Goal: Information Seeking & Learning: Check status

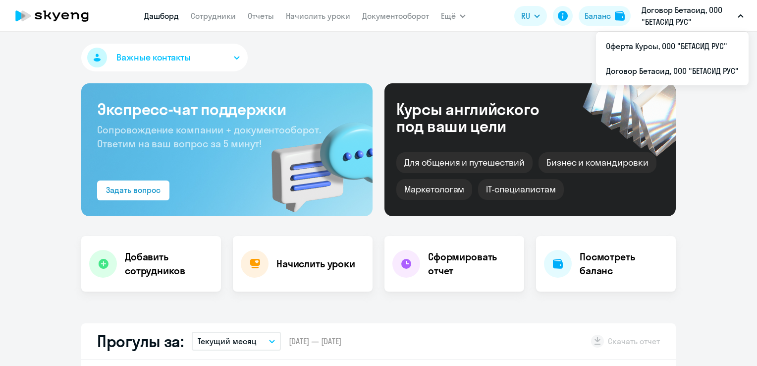
select select "30"
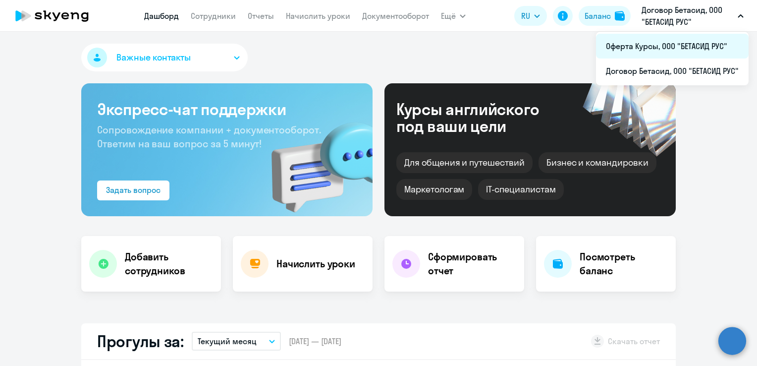
click at [655, 44] on li "Оферта Курсы, ООО "БЕТАСИД РУС"" at bounding box center [672, 46] width 153 height 25
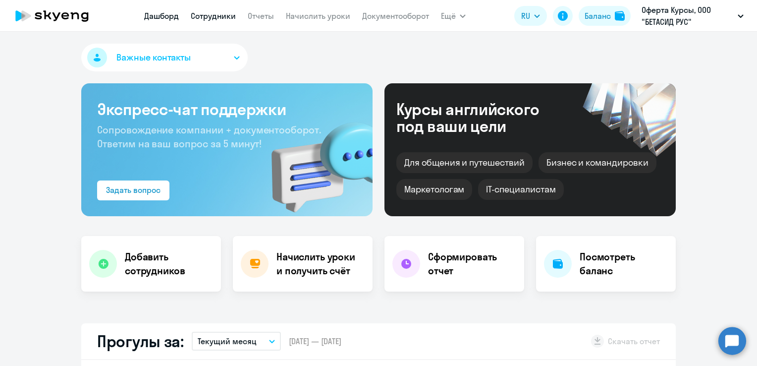
click at [209, 15] on link "Сотрудники" at bounding box center [213, 16] width 45 height 10
select select "30"
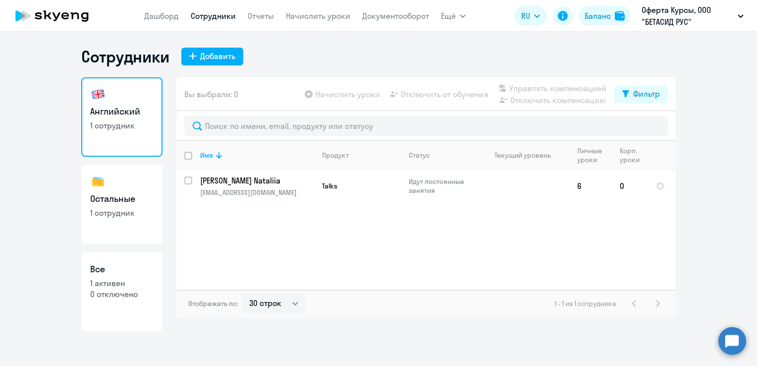
click at [132, 203] on h3 "Остальные" at bounding box center [121, 198] width 63 height 13
select select "30"
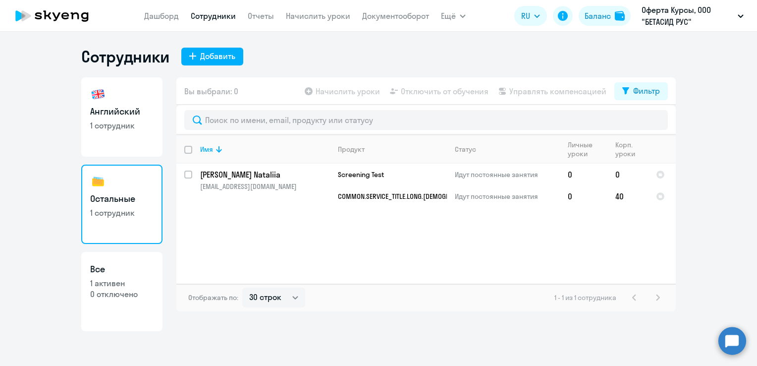
click at [108, 280] on p "1 активен" at bounding box center [121, 283] width 63 height 11
select select "30"
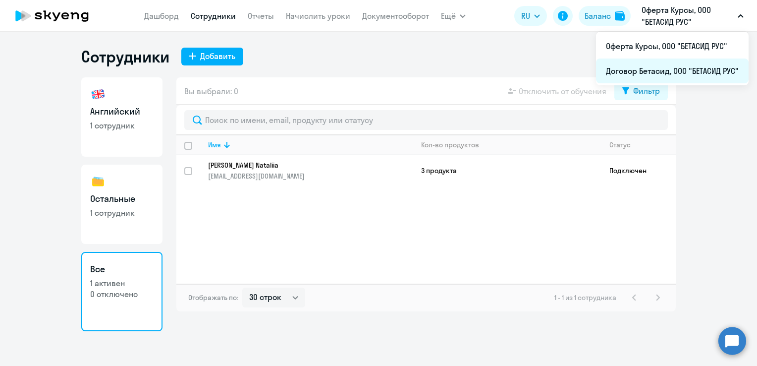
click at [648, 70] on li "Договор Бетасид, ООО "БЕТАСИД РУС"" at bounding box center [672, 70] width 153 height 25
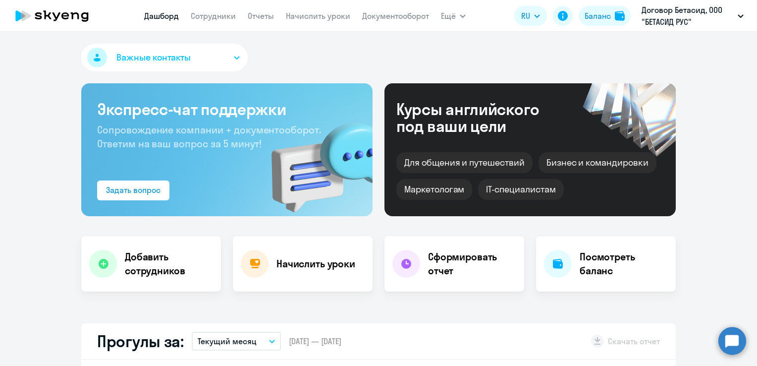
select select "30"
click at [213, 17] on link "Сотрудники" at bounding box center [213, 16] width 45 height 10
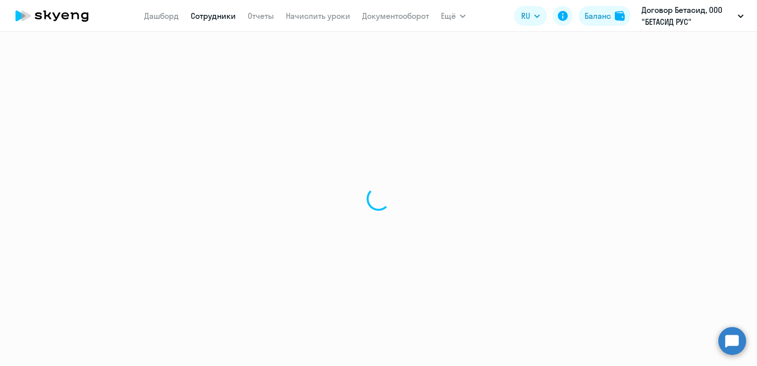
select select "30"
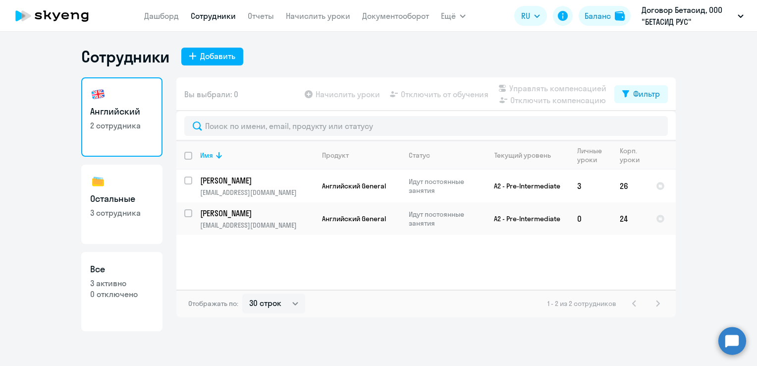
click at [121, 182] on link "Остальные 3 сотрудника" at bounding box center [121, 204] width 81 height 79
select select "30"
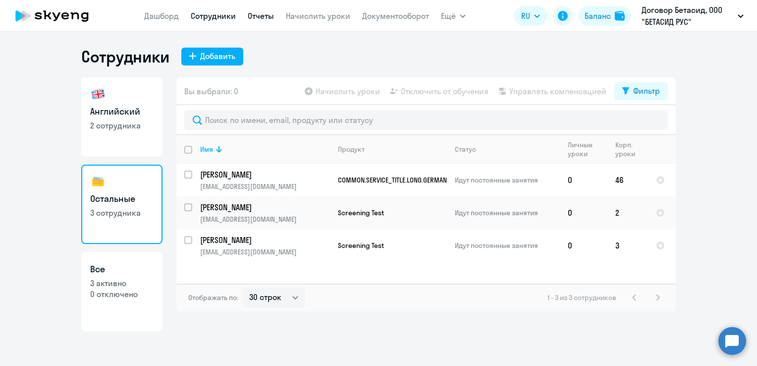
click at [262, 19] on link "Отчеты" at bounding box center [261, 16] width 26 height 10
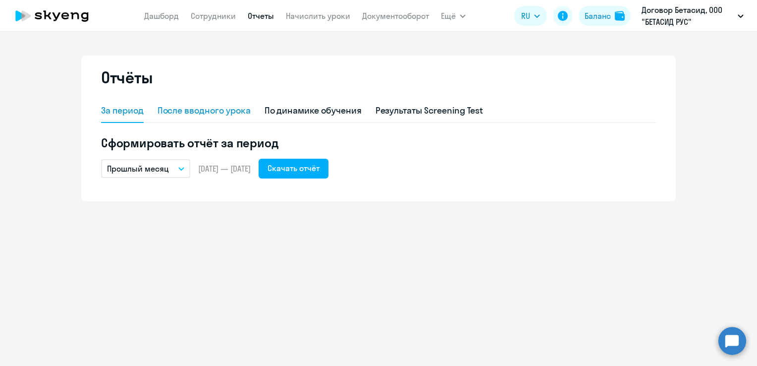
click at [175, 108] on div "После вводного урока" at bounding box center [204, 110] width 93 height 13
select select "10"
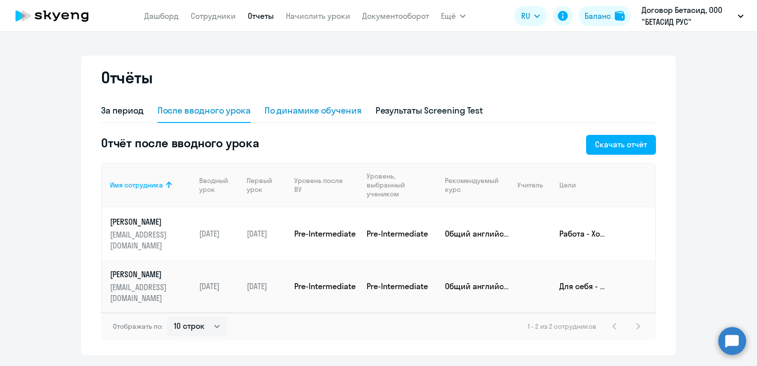
click at [312, 120] on div "По динамике обучения" at bounding box center [313, 111] width 97 height 24
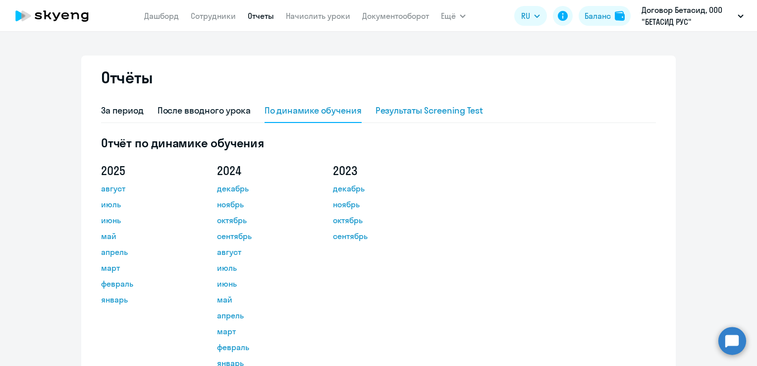
click at [415, 108] on div "Результаты Screening Test" at bounding box center [430, 110] width 108 height 13
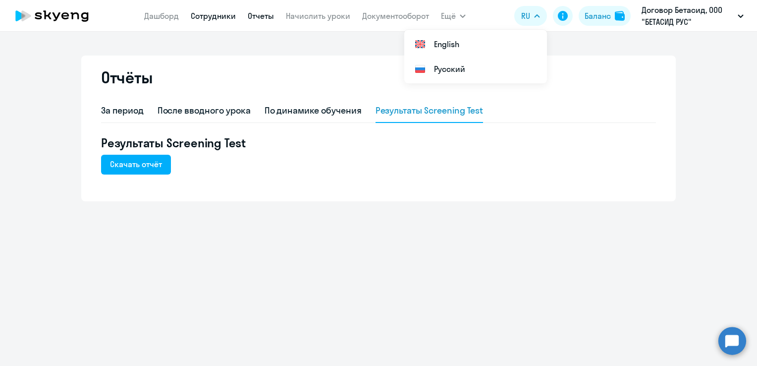
click at [213, 15] on link "Сотрудники" at bounding box center [213, 16] width 45 height 10
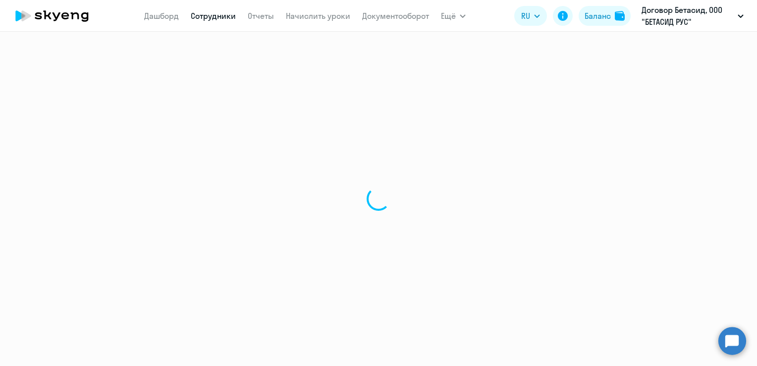
select select "30"
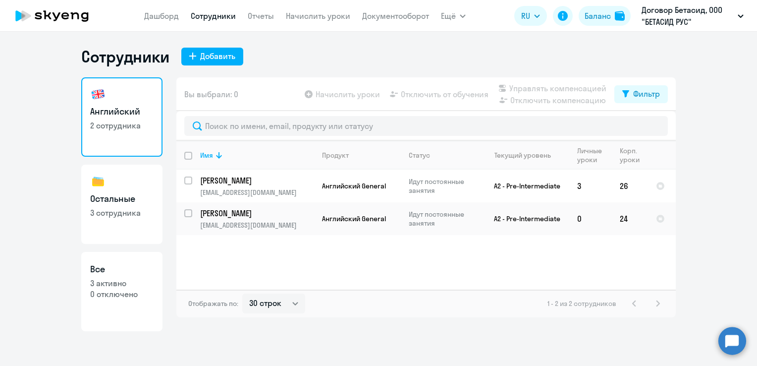
click at [96, 276] on link "Все 3 активно 0 отключено" at bounding box center [121, 291] width 81 height 79
select select "30"
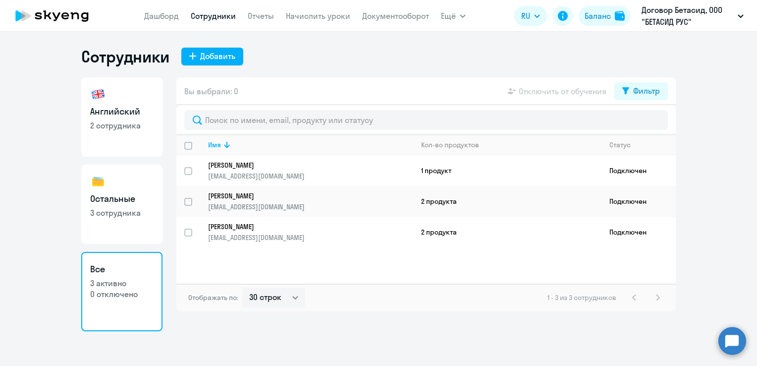
click at [119, 133] on link "Английский 2 сотрудника" at bounding box center [121, 116] width 81 height 79
select select "30"
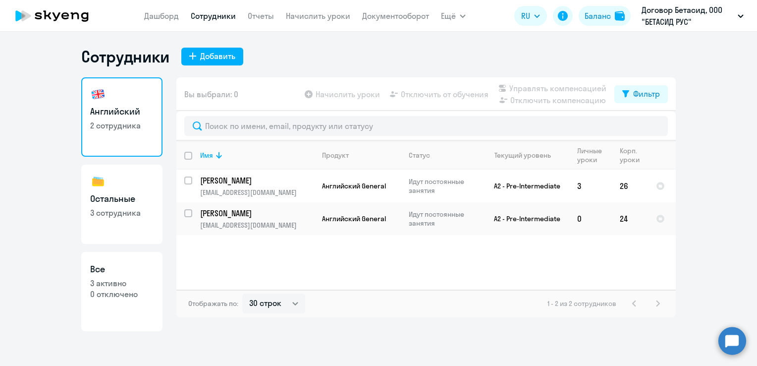
click at [132, 192] on h3 "Остальные" at bounding box center [121, 198] width 63 height 13
select select "30"
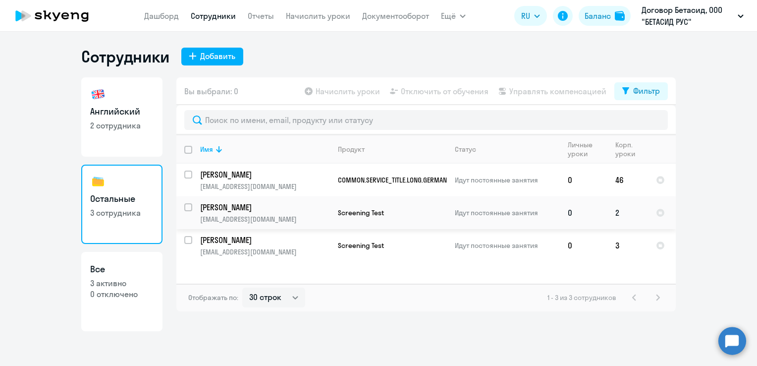
click at [220, 207] on p "[PERSON_NAME]" at bounding box center [264, 207] width 129 height 11
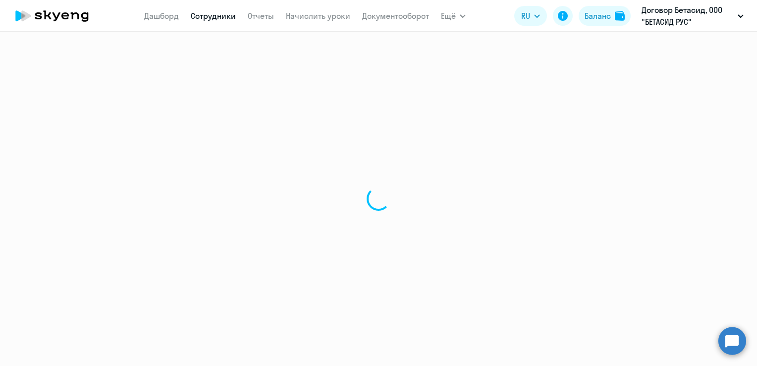
select select "english"
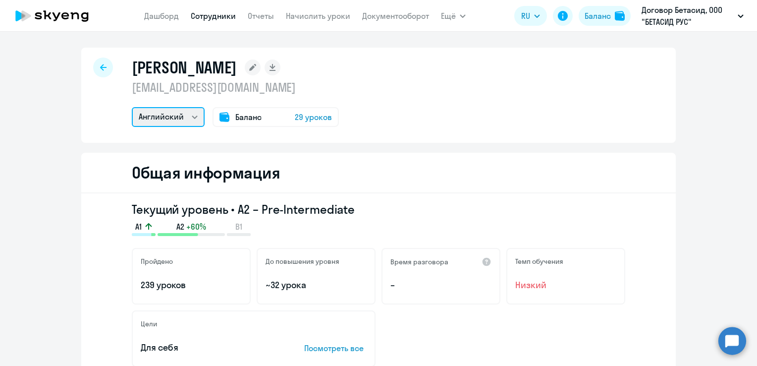
click at [185, 113] on select "Английский Остальные" at bounding box center [168, 117] width 73 height 20
click at [101, 61] on div at bounding box center [103, 67] width 20 height 20
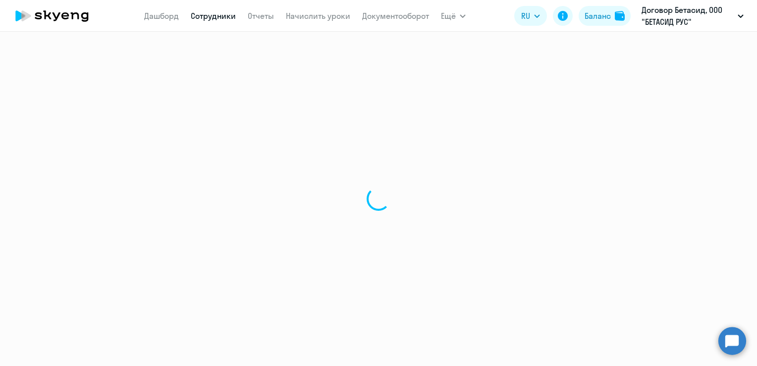
select select "30"
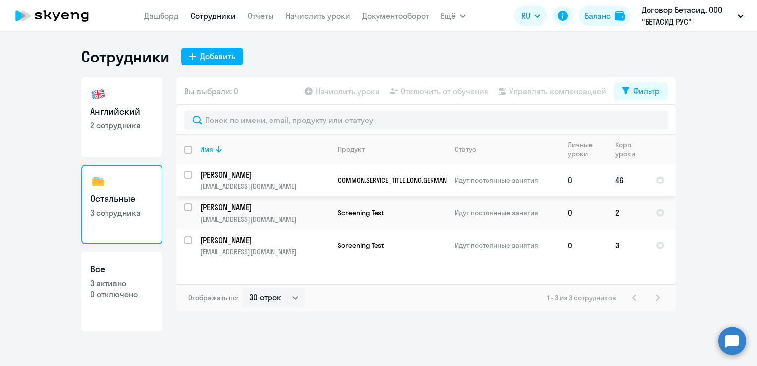
click at [222, 173] on p "[PERSON_NAME]" at bounding box center [264, 174] width 129 height 11
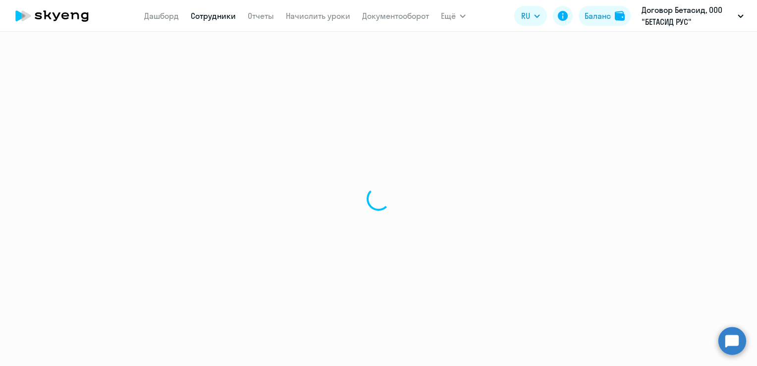
select select "others"
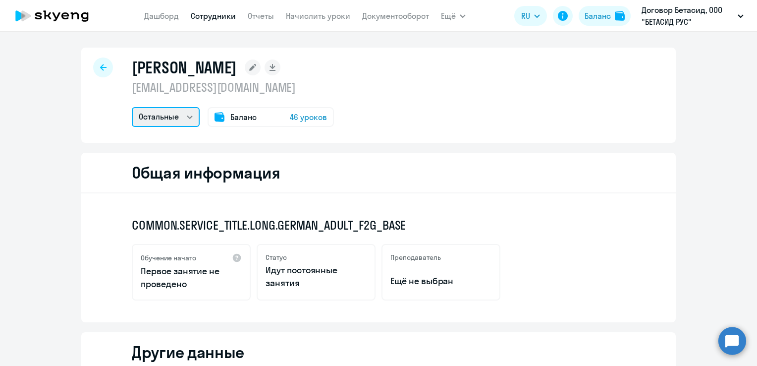
click at [184, 112] on select "Остальные" at bounding box center [166, 117] width 68 height 20
click at [410, 111] on div "[PERSON_NAME] [EMAIL_ADDRESS][DOMAIN_NAME] Остальные Баланс 46 уроков" at bounding box center [378, 95] width 595 height 95
click at [103, 63] on div at bounding box center [103, 67] width 20 height 20
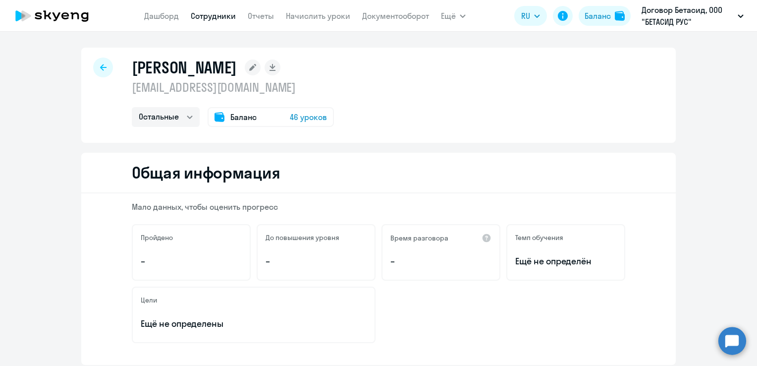
click at [93, 64] on div at bounding box center [103, 67] width 20 height 20
select select "30"
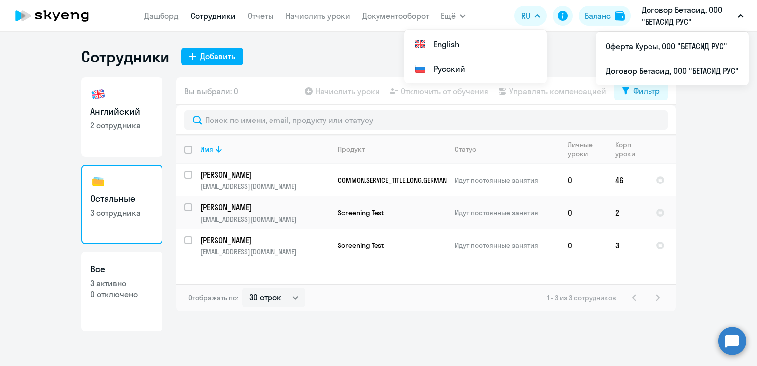
click at [685, 18] on p "Договор Бетасид, ООО "БЕТАСИД РУС"" at bounding box center [688, 16] width 92 height 24
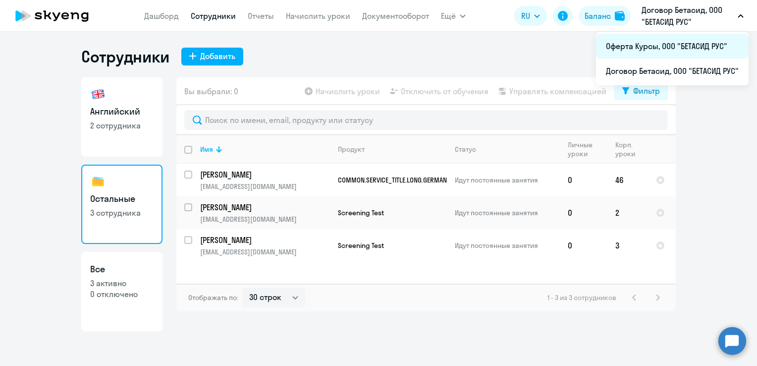
click at [654, 43] on li "Оферта Курсы, ООО "БЕТАСИД РУС"" at bounding box center [672, 46] width 153 height 25
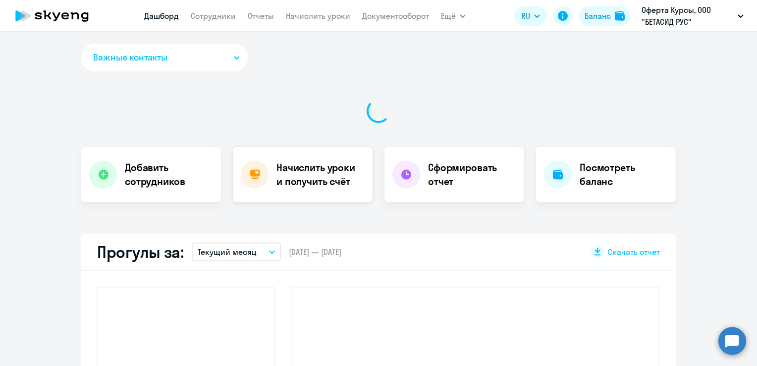
select select "30"
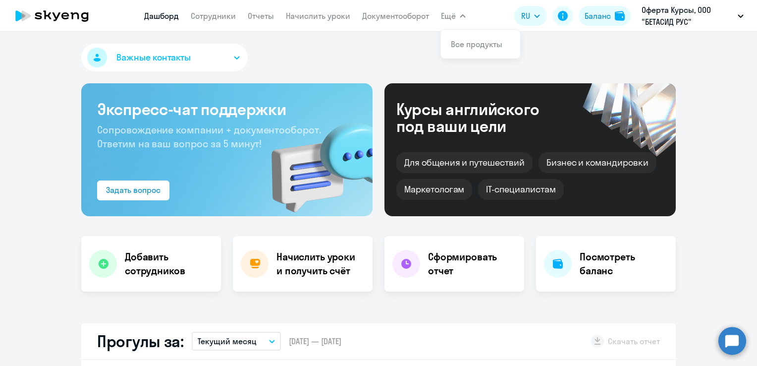
click at [239, 57] on button "Важные контакты" at bounding box center [164, 58] width 167 height 28
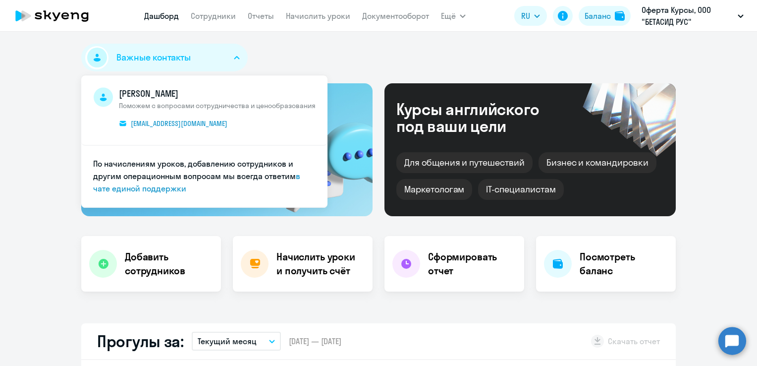
click at [279, 47] on div "Важные контакты [PERSON_NAME] Поможем с вопросами сотрудничества и ценообразова…" at bounding box center [378, 60] width 595 height 32
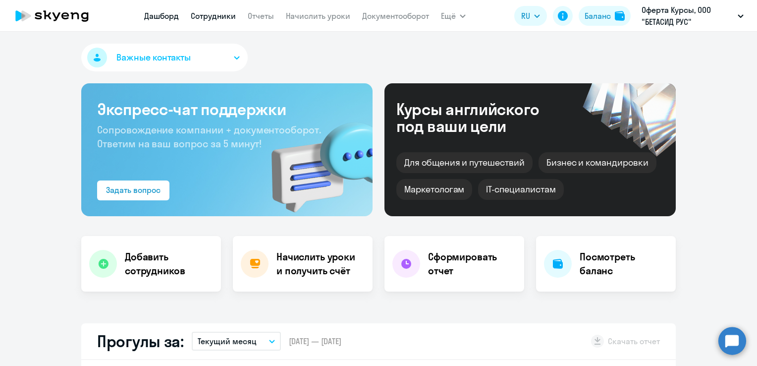
click at [217, 17] on link "Сотрудники" at bounding box center [213, 16] width 45 height 10
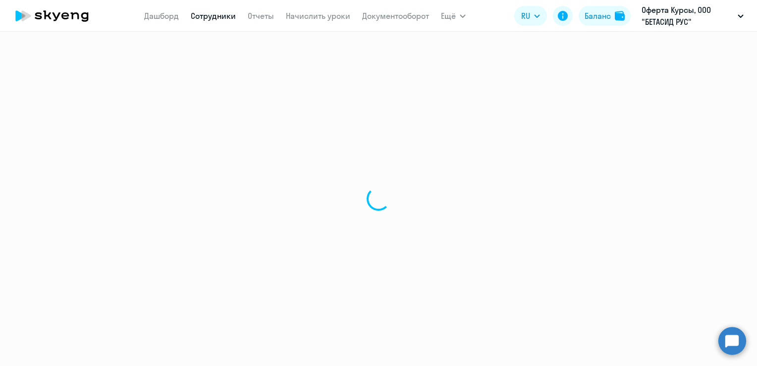
select select "30"
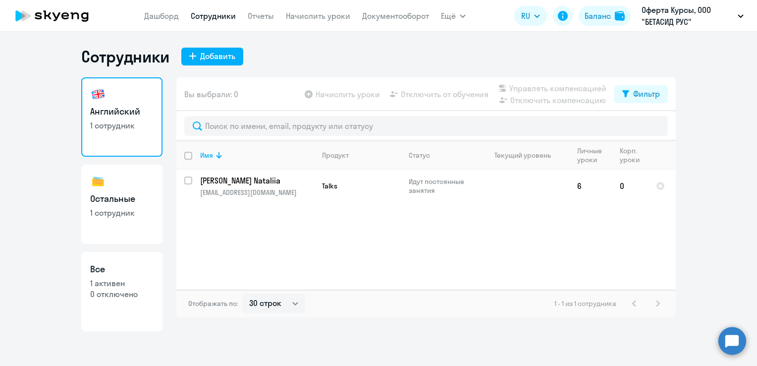
click at [131, 189] on link "Остальные 1 сотрудник" at bounding box center [121, 204] width 81 height 79
select select "30"
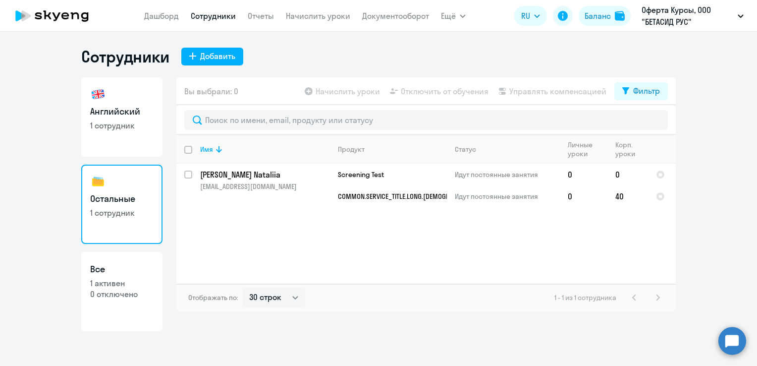
click at [117, 273] on h3 "Все" at bounding box center [121, 269] width 63 height 13
select select "30"
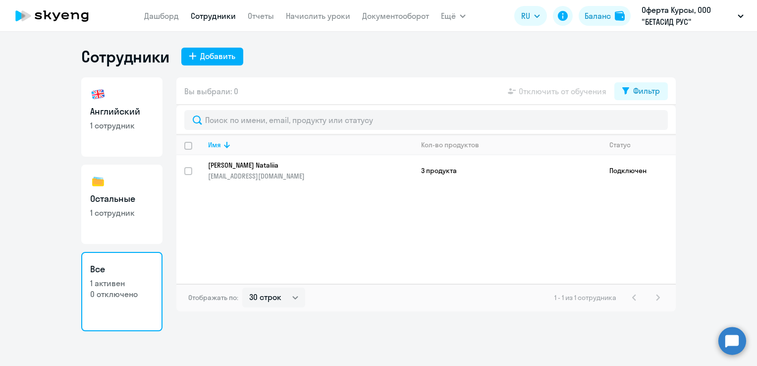
click at [107, 209] on p "1 сотрудник" at bounding box center [121, 212] width 63 height 11
select select "30"
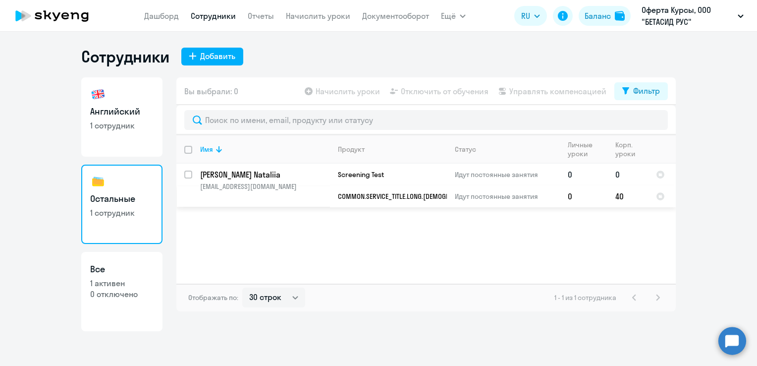
click at [240, 171] on p "[PERSON_NAME] Nataliia" at bounding box center [264, 174] width 129 height 11
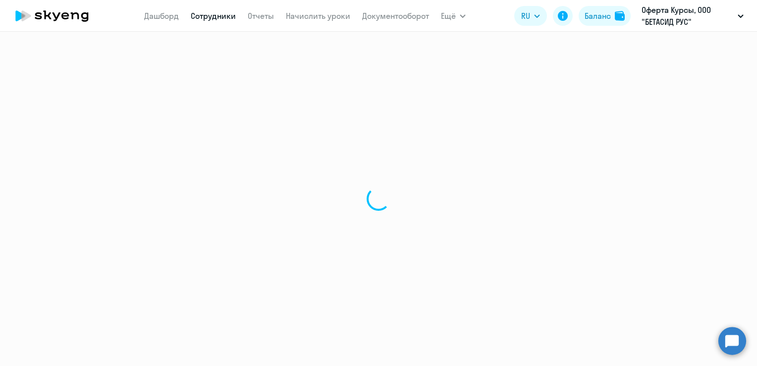
select select "english"
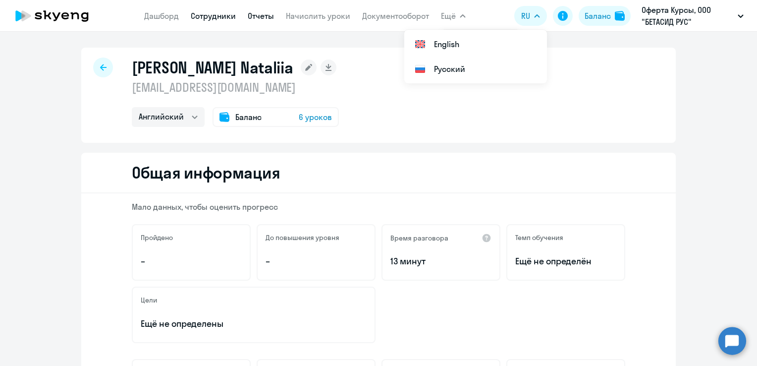
click at [258, 15] on link "Отчеты" at bounding box center [261, 16] width 26 height 10
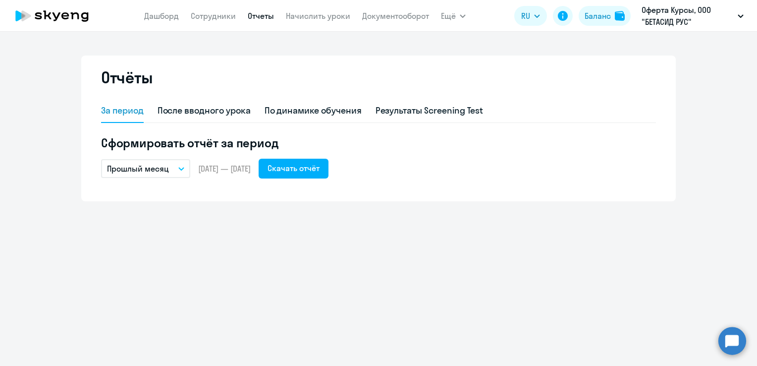
click at [65, 15] on icon at bounding box center [51, 15] width 87 height 25
select select "30"
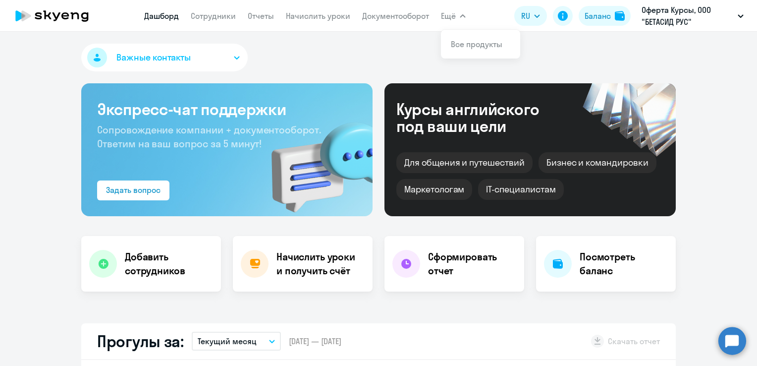
click at [460, 15] on icon "button" at bounding box center [463, 15] width 6 height 3
click at [460, 15] on icon "button" at bounding box center [462, 16] width 5 height 2
click at [373, 45] on div "Важные контакты" at bounding box center [378, 60] width 595 height 32
click at [211, 16] on link "Сотрудники" at bounding box center [213, 16] width 45 height 10
select select "30"
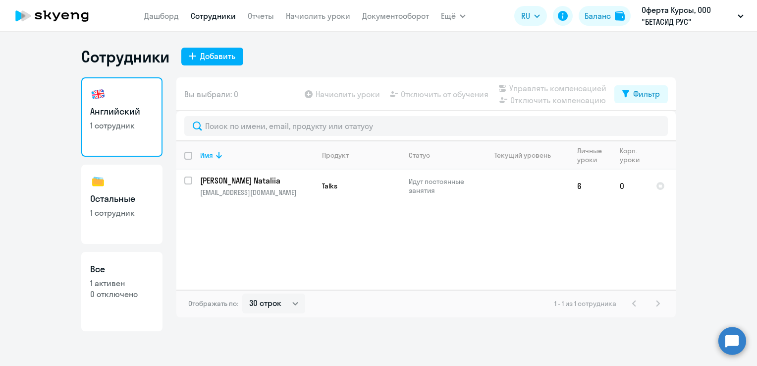
click at [72, 14] on icon at bounding box center [75, 15] width 8 height 7
select select "30"
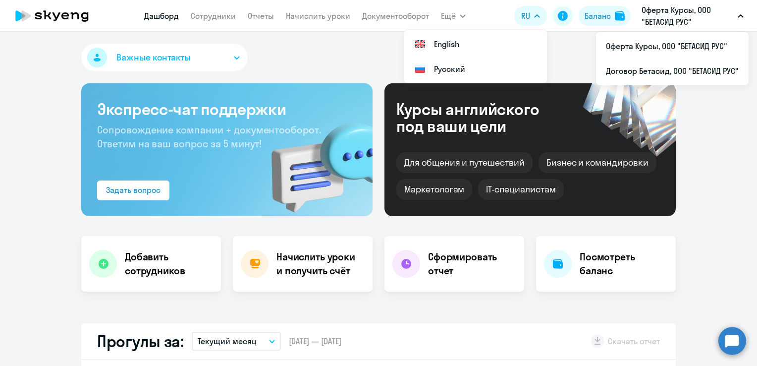
click at [680, 25] on p "Оферта Курсы, ООО "БЕТАСИД РУС"" at bounding box center [688, 16] width 92 height 24
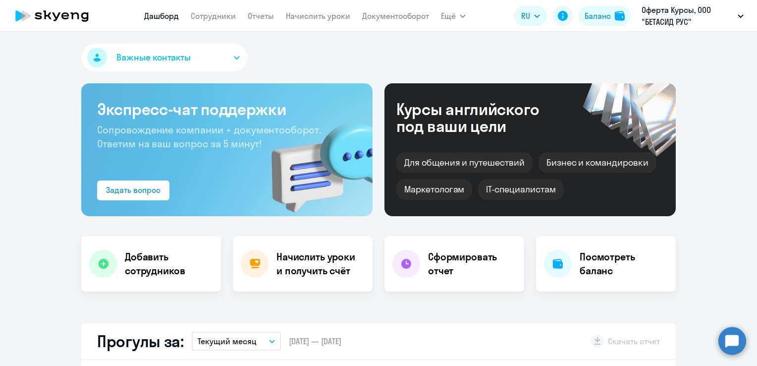
click at [676, 22] on p "Оферта Курсы, ООО "БЕТАСИД РУС"" at bounding box center [688, 16] width 92 height 24
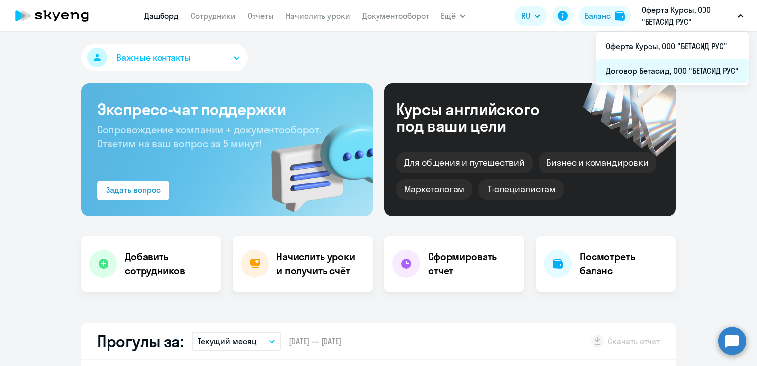
click at [675, 68] on li "Договор Бетасид, ООО "БЕТАСИД РУС"" at bounding box center [672, 70] width 153 height 25
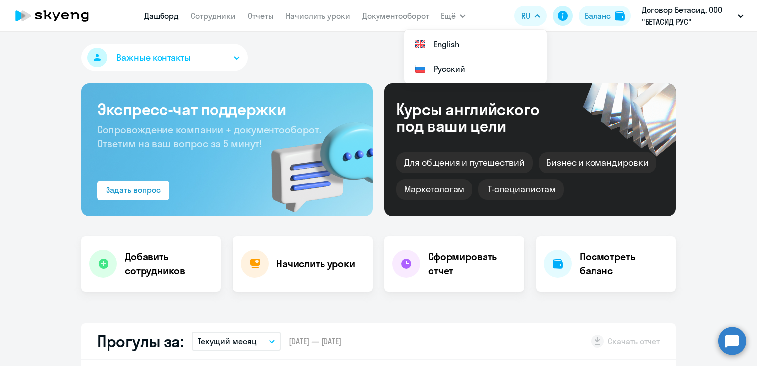
click at [561, 19] on icon at bounding box center [563, 16] width 10 height 10
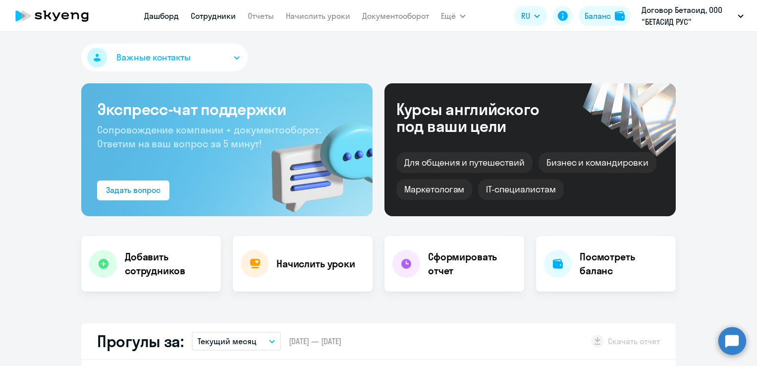
click at [217, 14] on link "Сотрудники" at bounding box center [213, 16] width 45 height 10
select select "30"
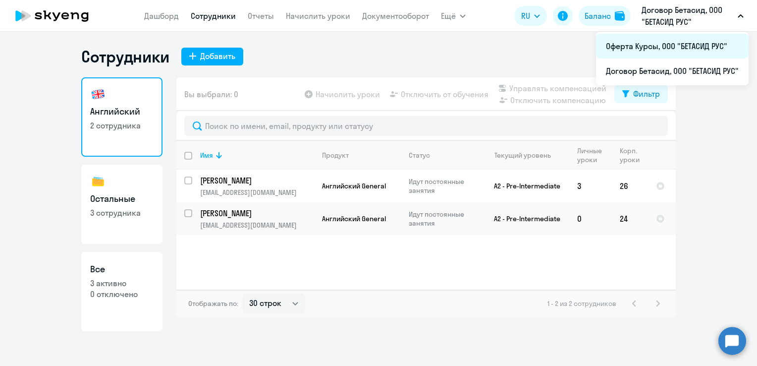
click at [638, 45] on li "Оферта Курсы, ООО "БЕТАСИД РУС"" at bounding box center [672, 46] width 153 height 25
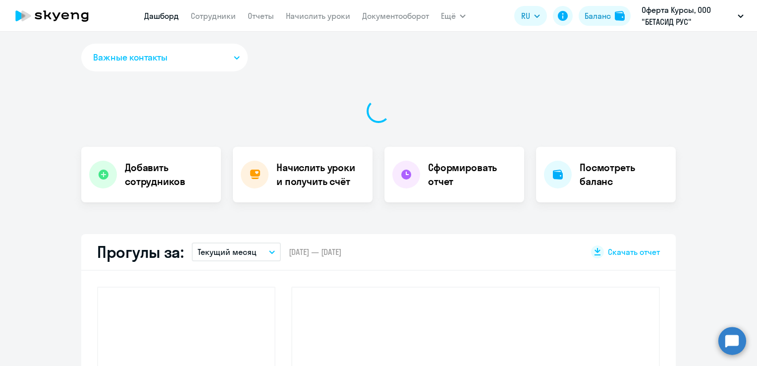
select select "30"
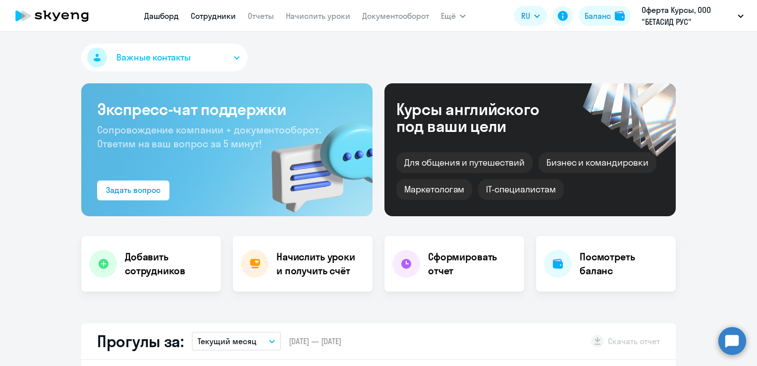
click at [210, 19] on link "Сотрудники" at bounding box center [213, 16] width 45 height 10
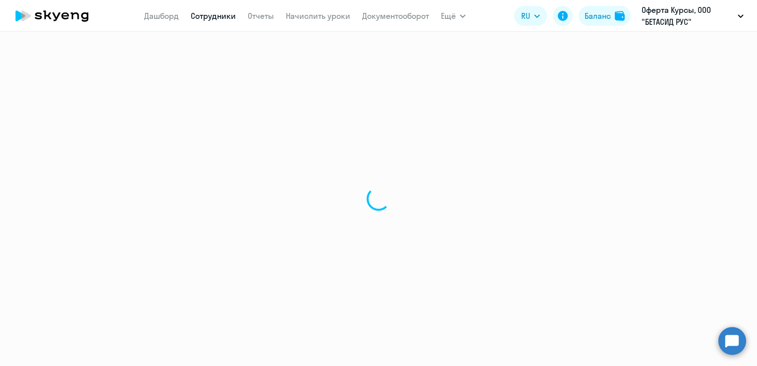
select select "30"
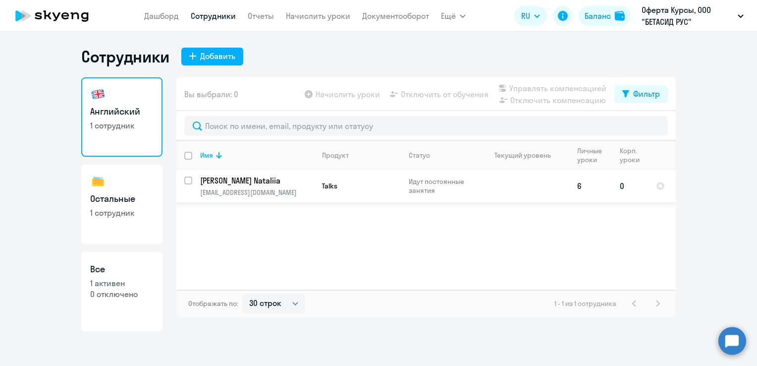
click at [240, 181] on p "[PERSON_NAME] Nataliia" at bounding box center [256, 180] width 112 height 11
select select "english"
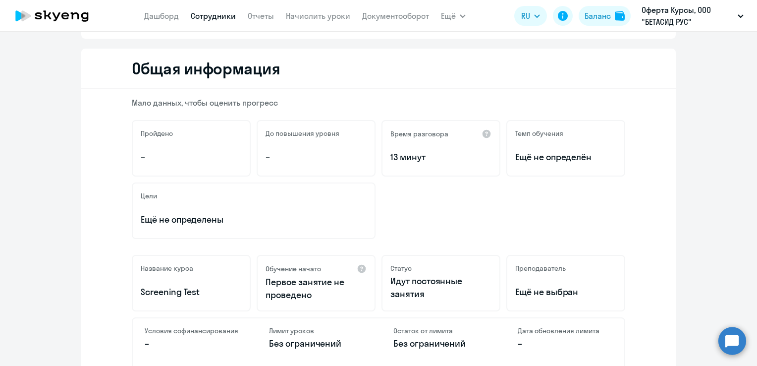
scroll to position [50, 0]
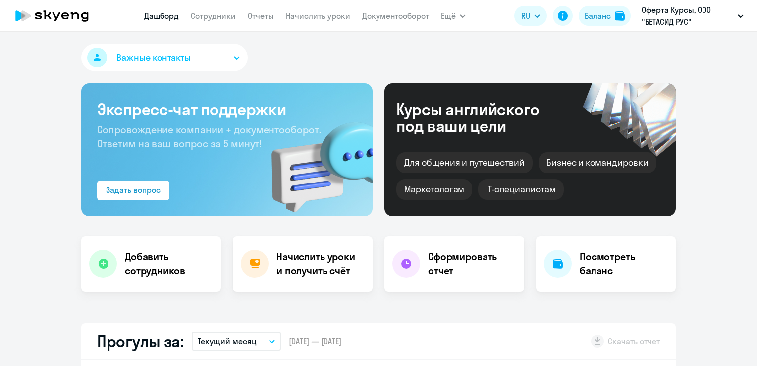
select select "30"
